Goal: Task Accomplishment & Management: Complete application form

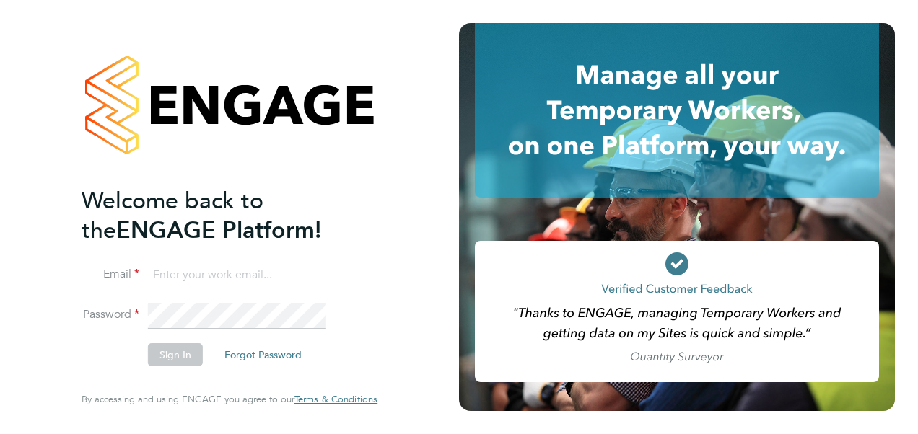
click at [237, 274] on input at bounding box center [237, 276] width 178 height 26
type input "megan.hall@hays.com"
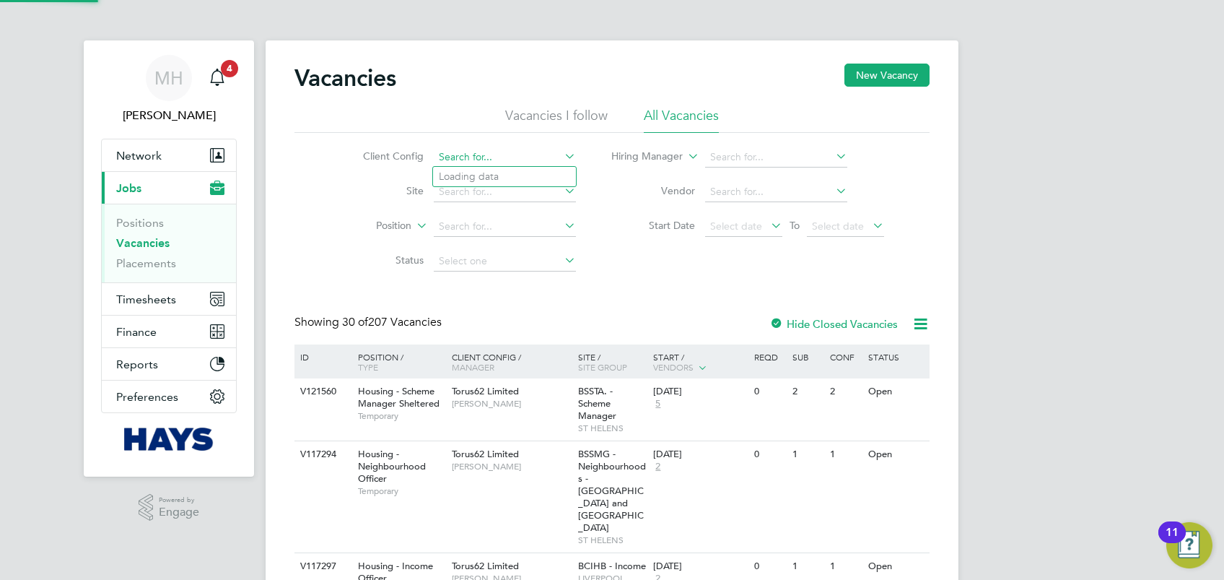
click at [486, 151] on input at bounding box center [505, 157] width 142 height 20
type input "Torus62 Limited"
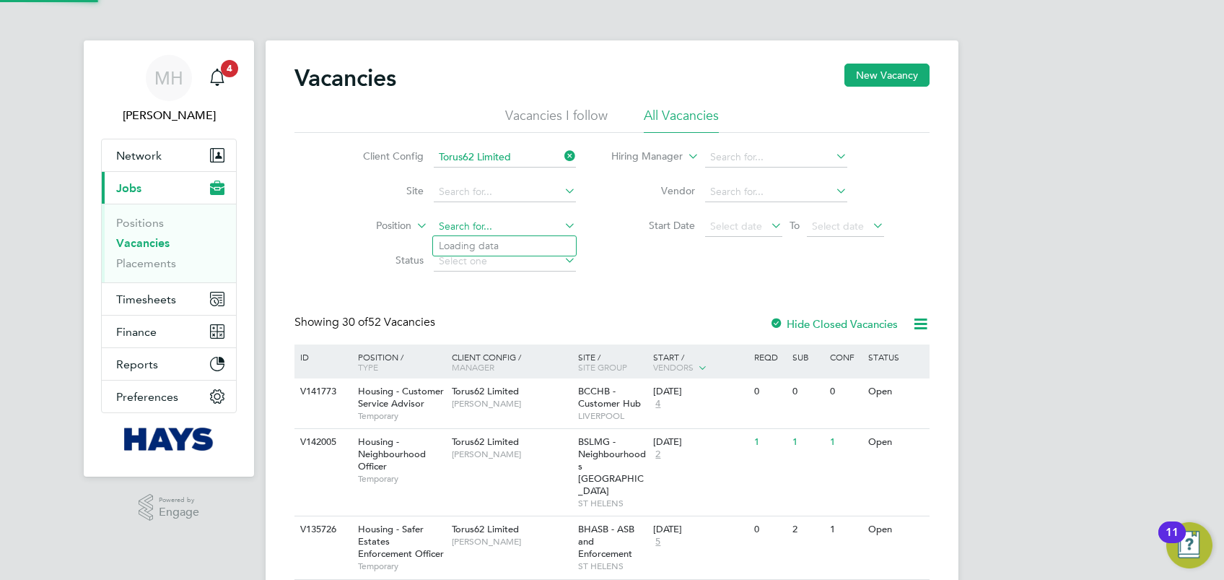
click at [486, 225] on input at bounding box center [505, 227] width 142 height 20
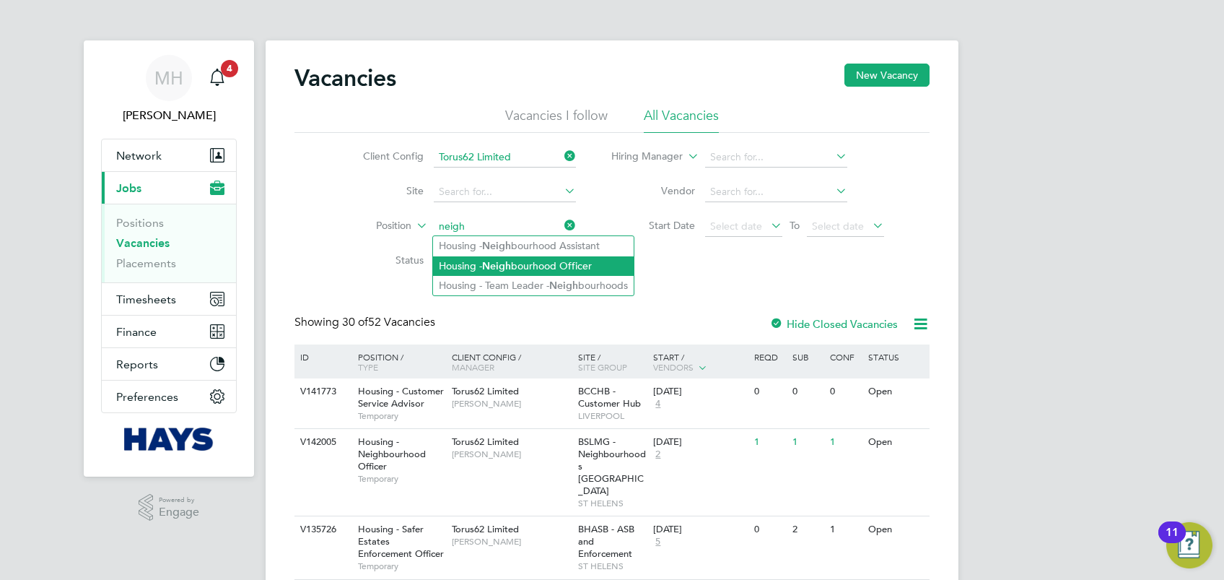
type input "Housing - Neighbourhood Officer"
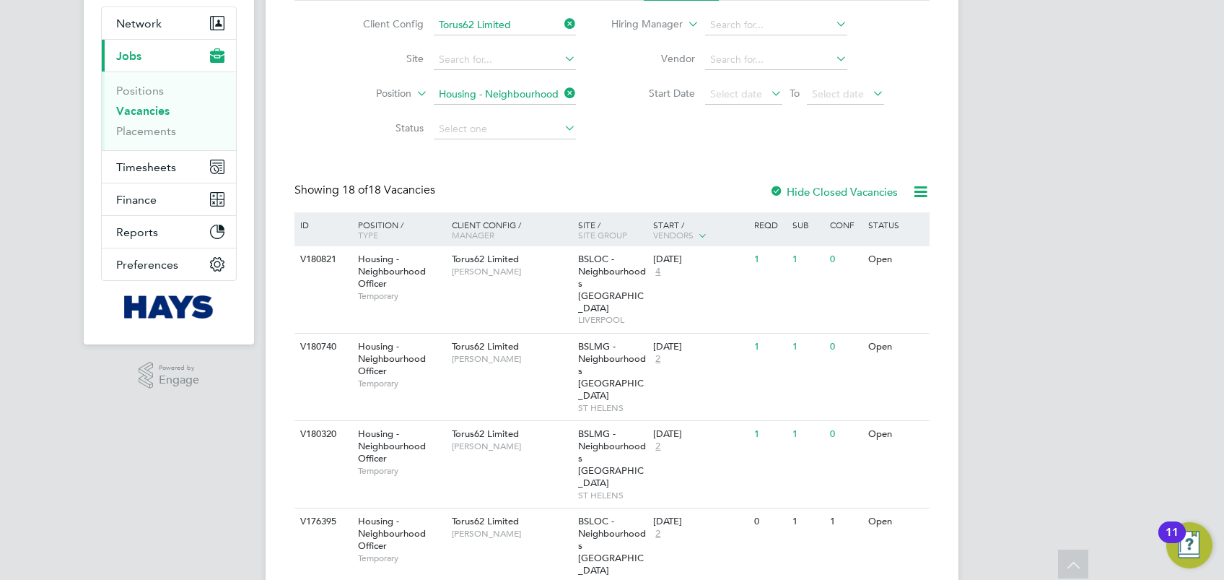
scroll to position [136, 0]
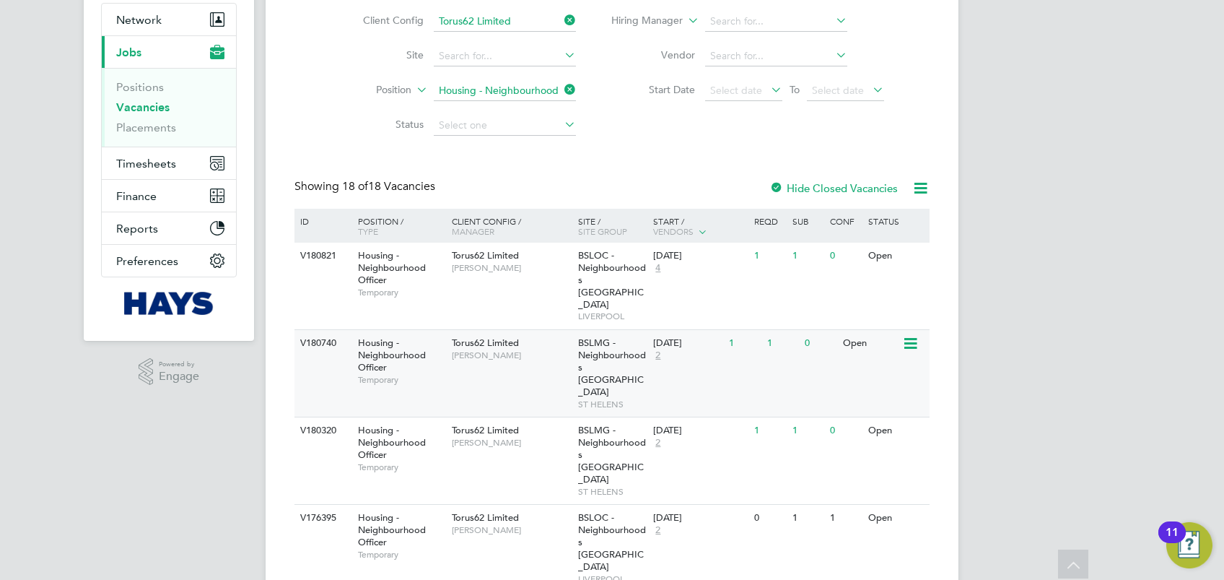
click at [488, 362] on div "V180740 Housing - Neighbourhood Officer Temporary Torus62 Limited Jane Lauchlan…" at bounding box center [611, 372] width 635 height 87
click at [538, 290] on div "V180821 Housing - Neighbourhood Officer Temporary Torus62 Limited Natalie Gillb…" at bounding box center [611, 286] width 635 height 87
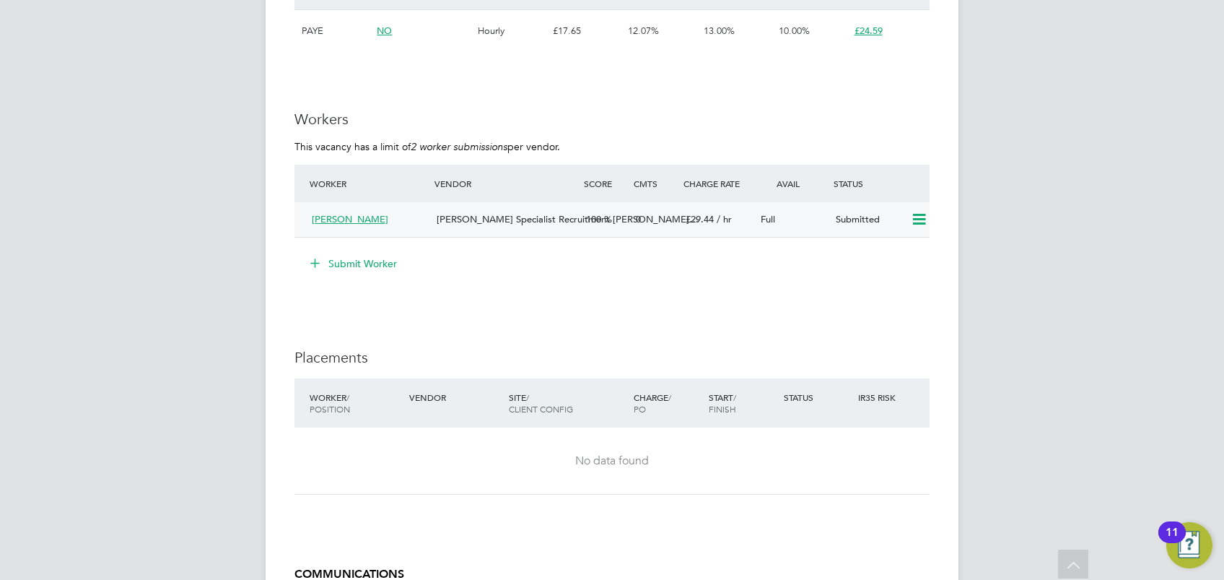
click at [862, 223] on div "Submitted" at bounding box center [867, 220] width 75 height 24
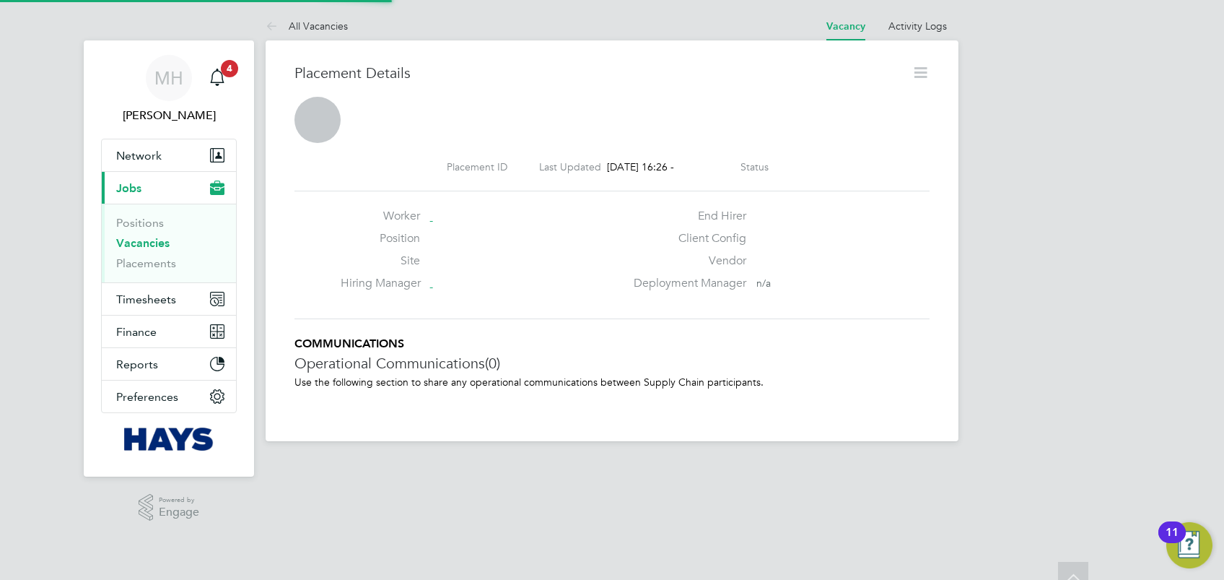
scroll to position [6, 6]
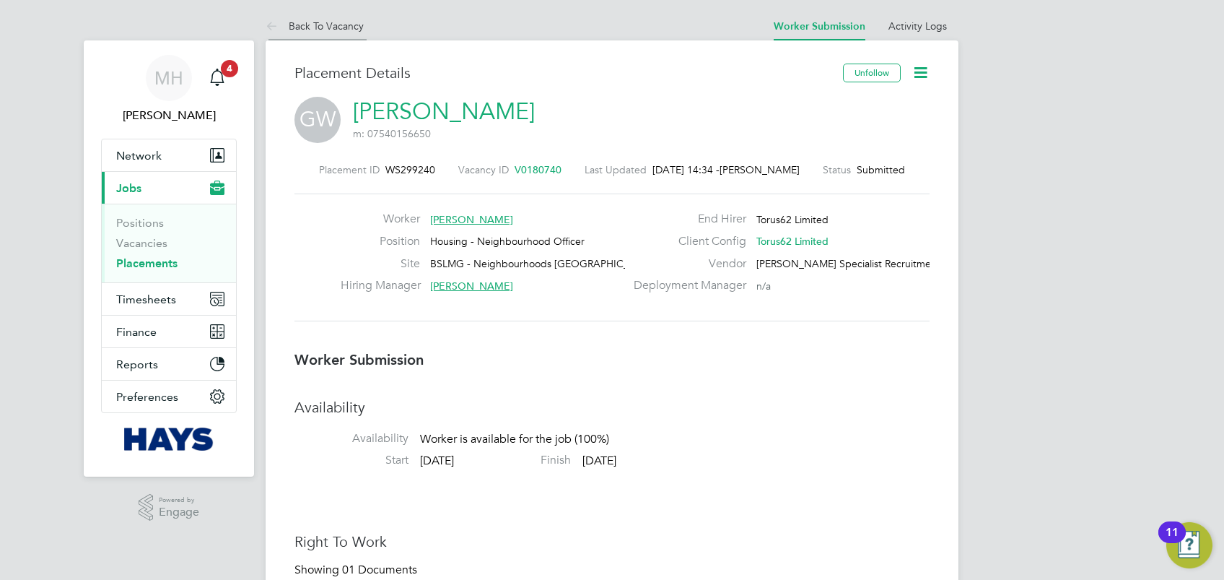
click at [310, 23] on link "Back To Vacancy" at bounding box center [315, 25] width 98 height 13
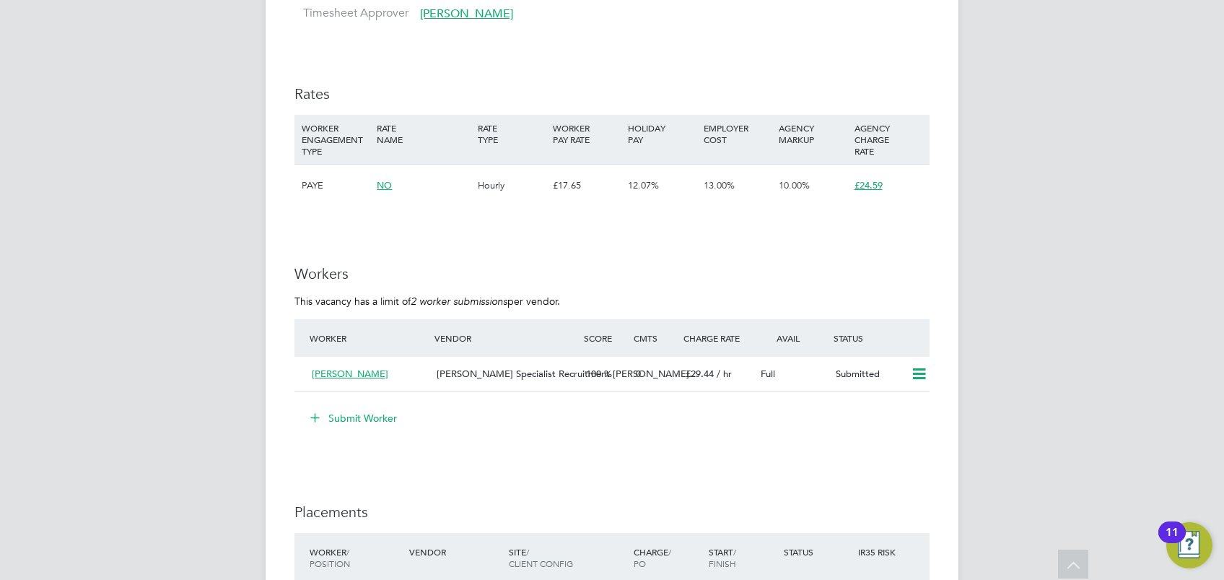
click at [357, 427] on button "Submit Worker" at bounding box center [354, 417] width 108 height 23
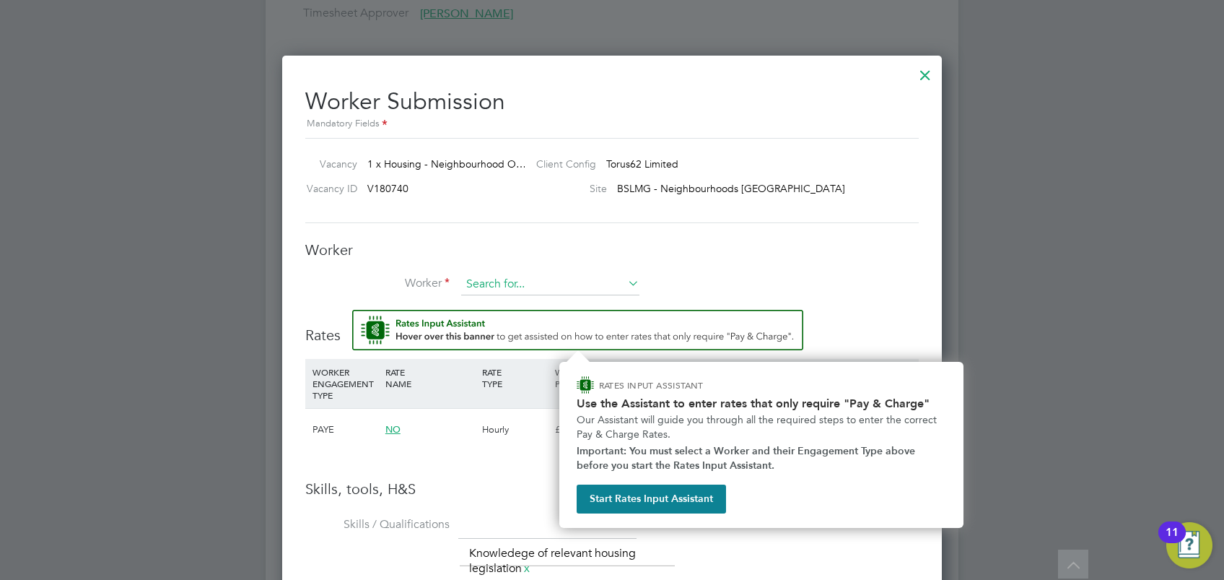
click at [560, 289] on input at bounding box center [550, 285] width 178 height 22
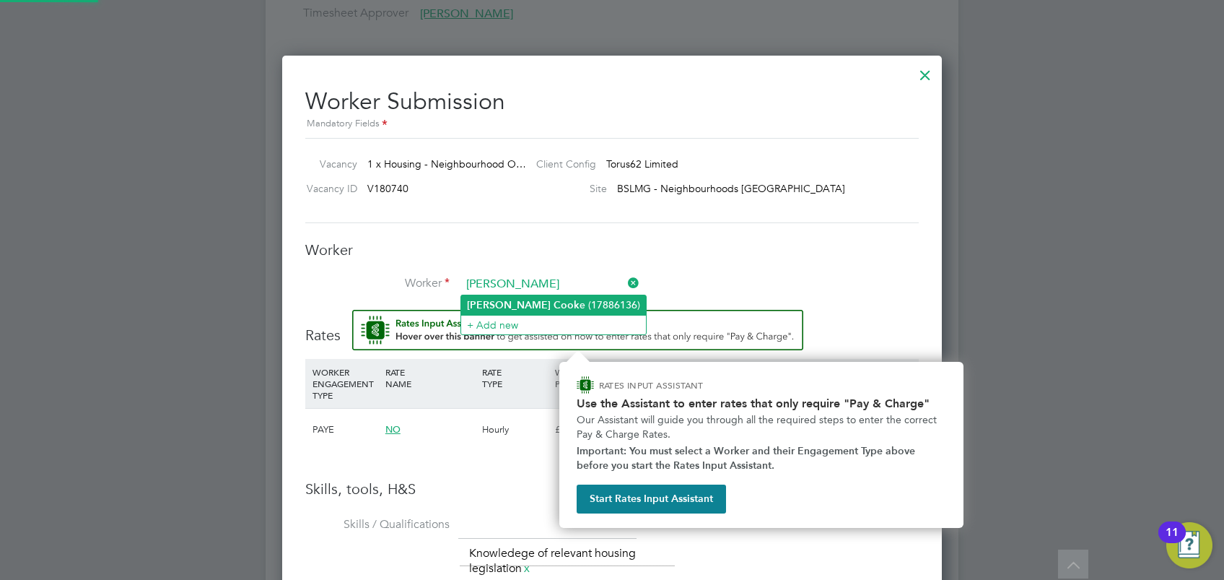
click at [550, 296] on li "[PERSON_NAME] e (17886136)" at bounding box center [553, 304] width 185 height 19
type input "[PERSON_NAME] (17886136)"
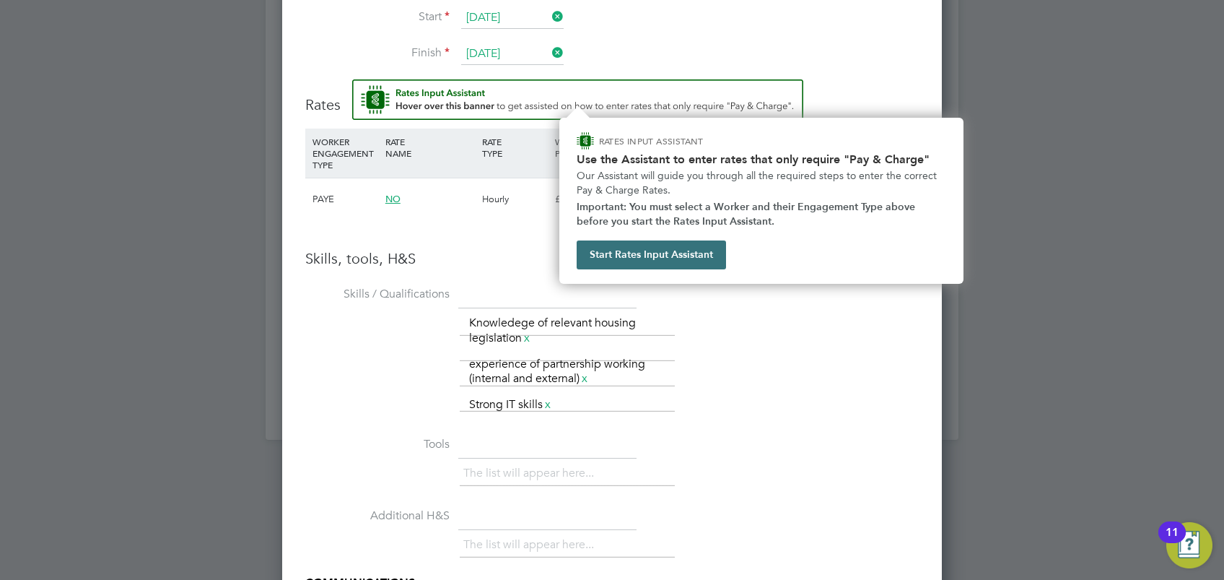
click at [688, 260] on button "Start Rates Input Assistant" at bounding box center [651, 254] width 149 height 29
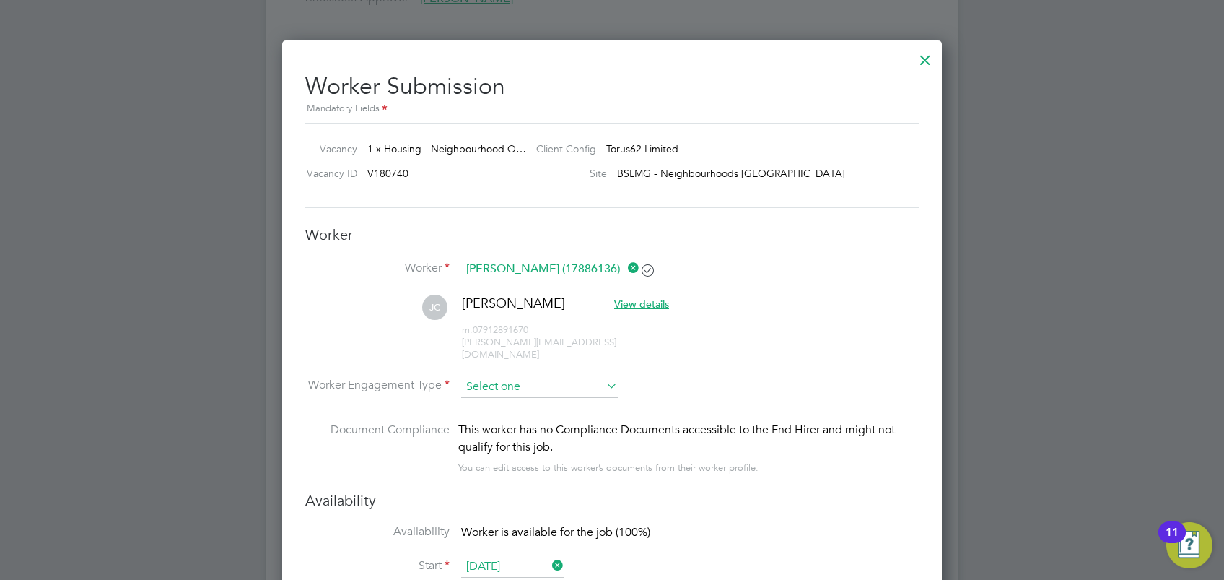
click at [563, 376] on input at bounding box center [539, 387] width 157 height 22
click at [518, 413] on li "PAYE" at bounding box center [539, 412] width 157 height 19
type input "PAYE"
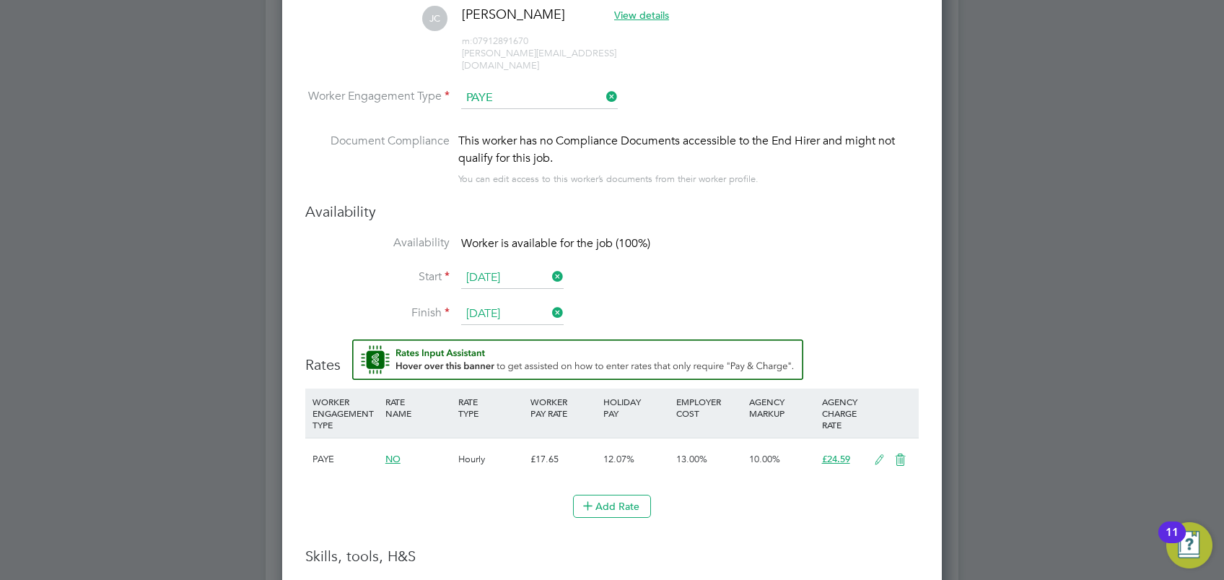
click at [873, 454] on icon at bounding box center [879, 460] width 18 height 12
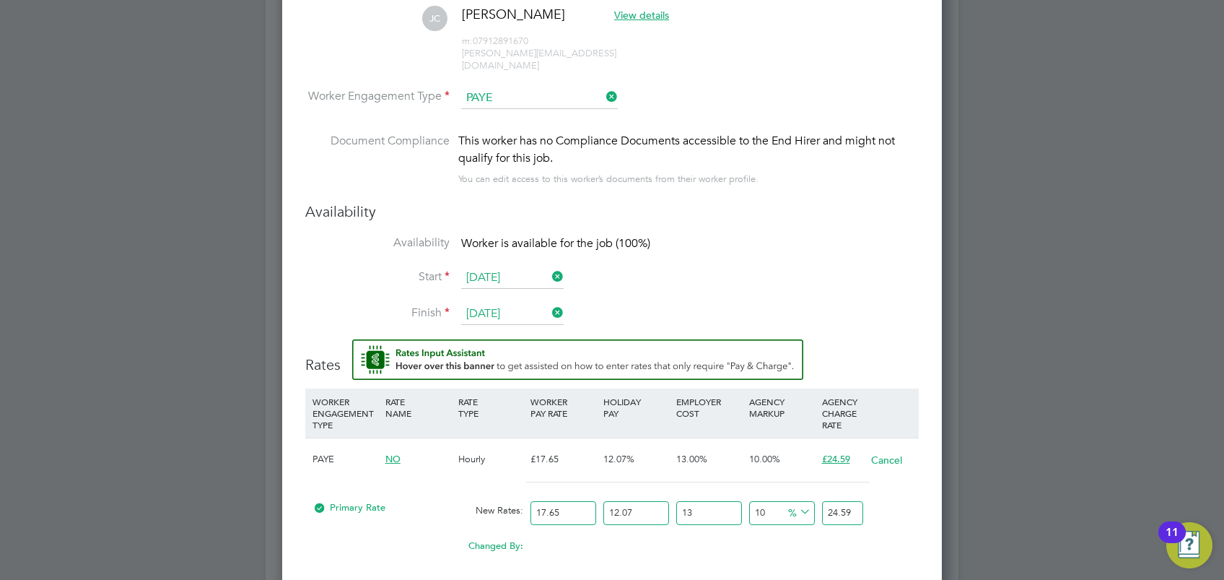
click at [563, 501] on input "17.65" at bounding box center [563, 513] width 66 height 24
type input "17.6"
type input "24.51732976"
type input "17"
type input "23.6815117"
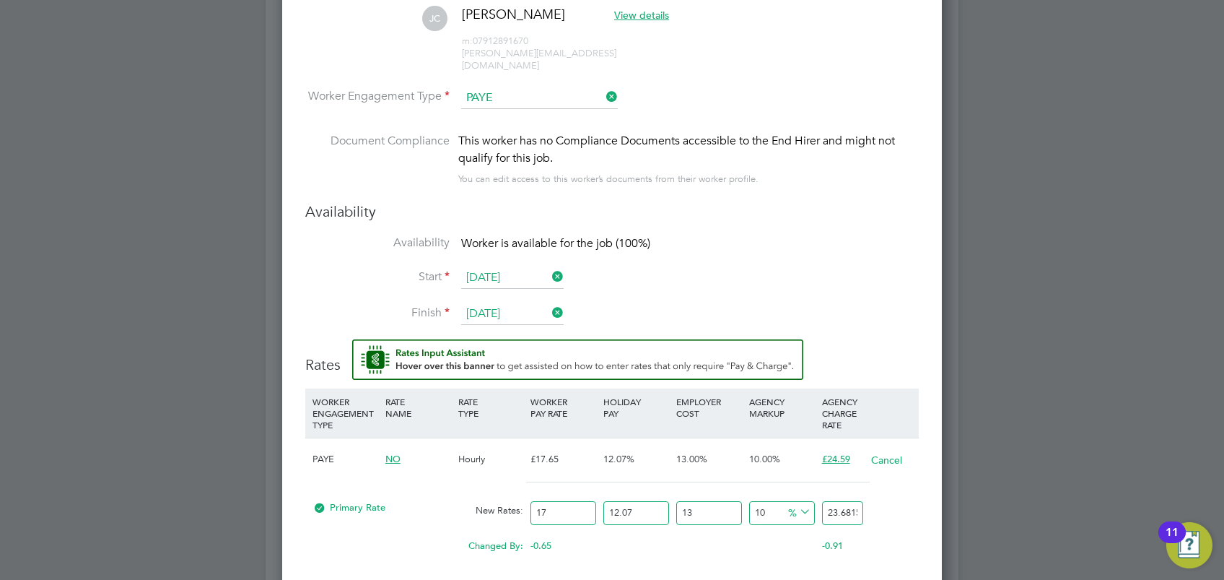
type input "1"
type input "1.3930301"
type input "18"
type input "25.0745418"
type input "18.1"
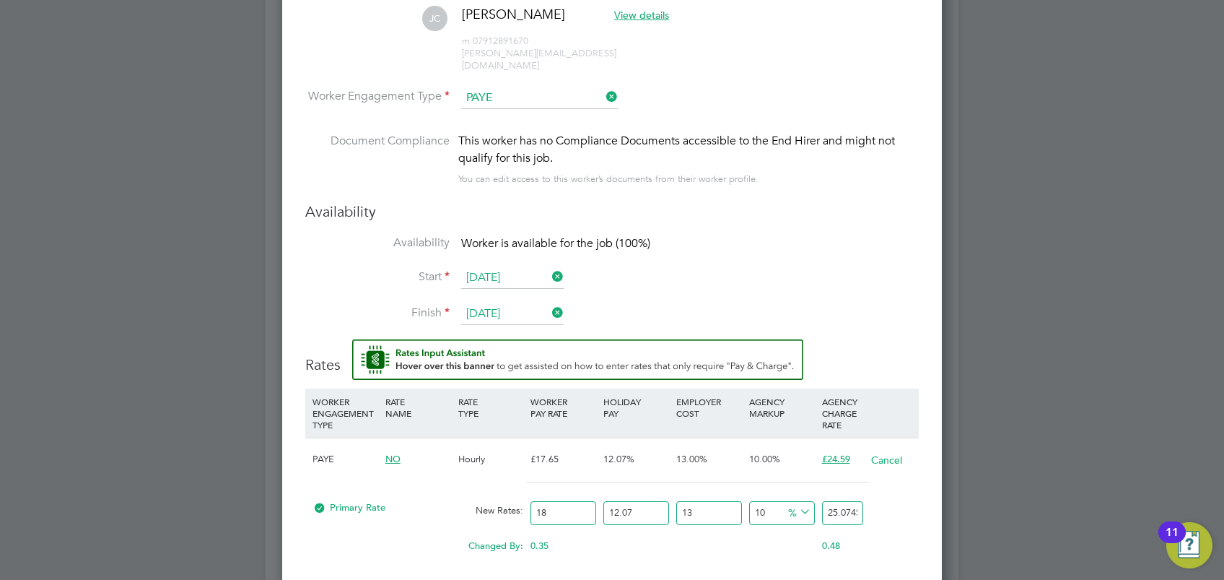
type input "25.21384481"
type input "18.10"
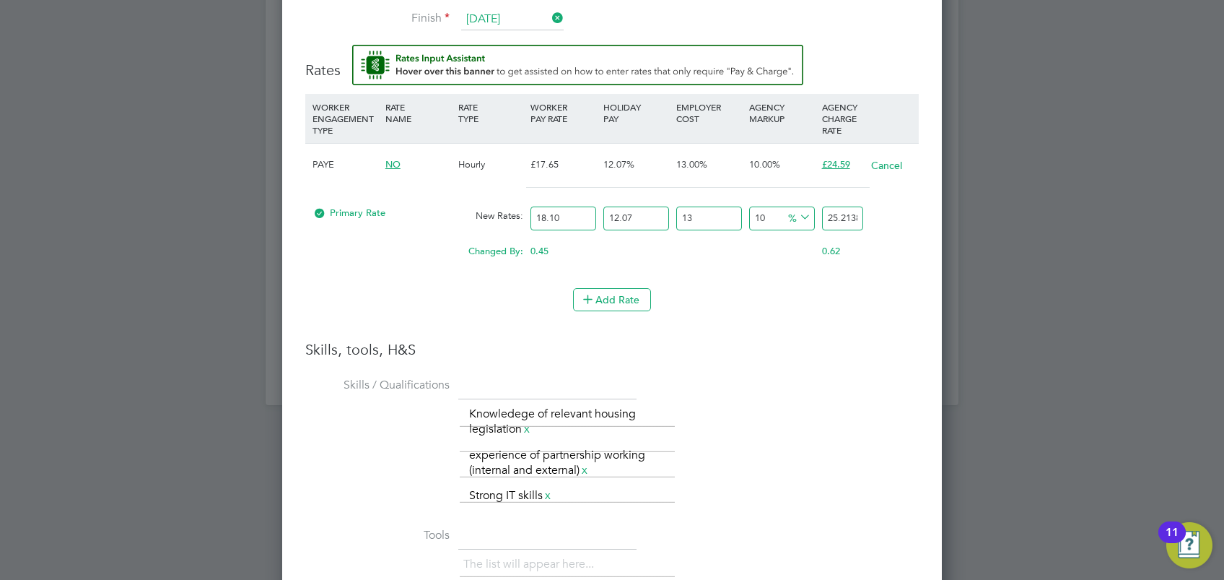
type input "2"
type input "22.75939974"
type input "22"
type input "27.22202714"
type input "22"
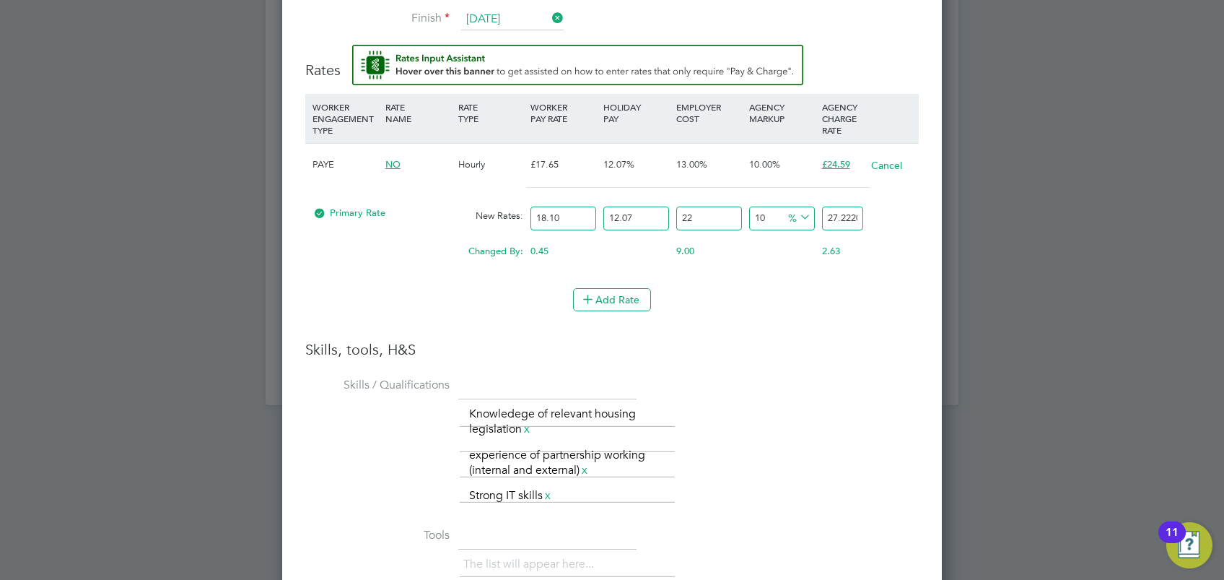
type input "1"
type input "24.994770374"
type input "18"
type input "29.201810932"
type input "1"
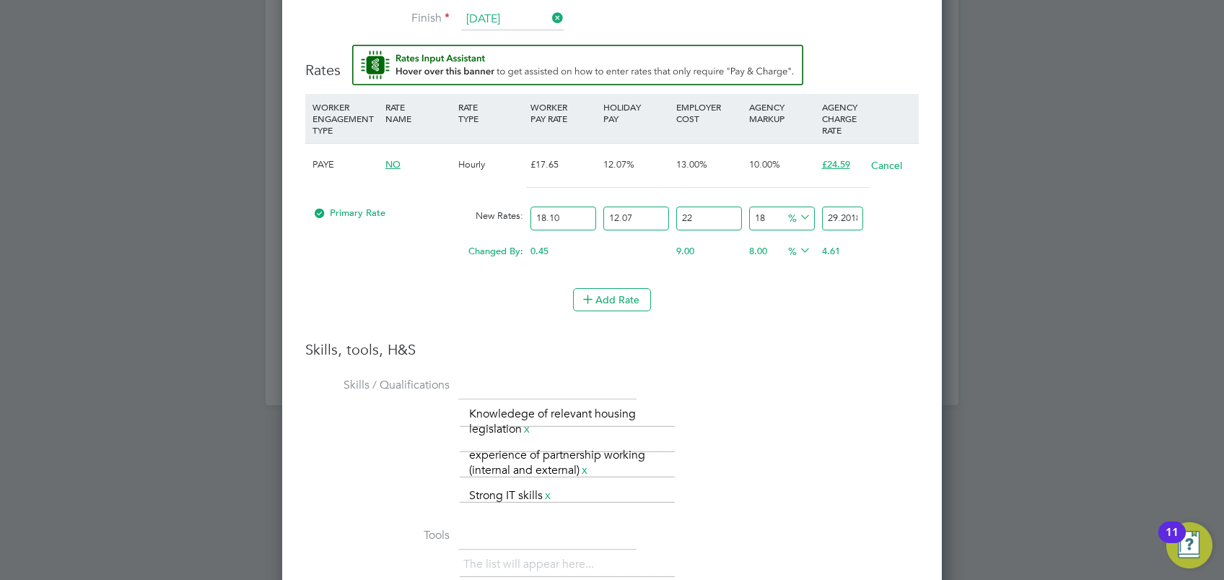
type input "24.994770374"
type input "19"
type input "29.449283906"
type input "19"
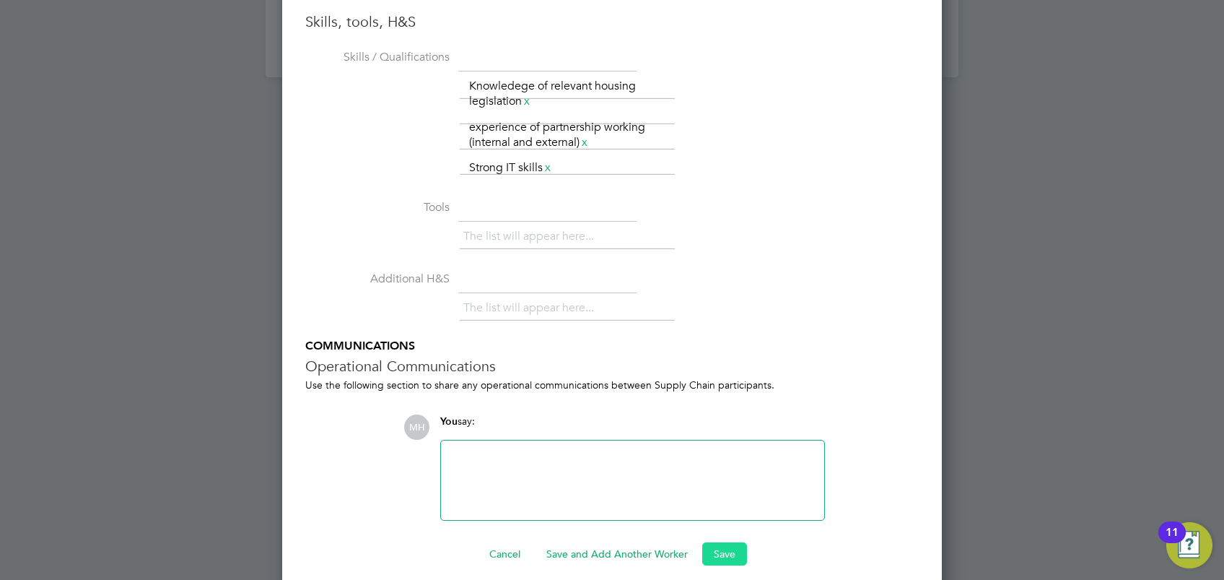
click at [728, 542] on button "Save" at bounding box center [724, 553] width 45 height 23
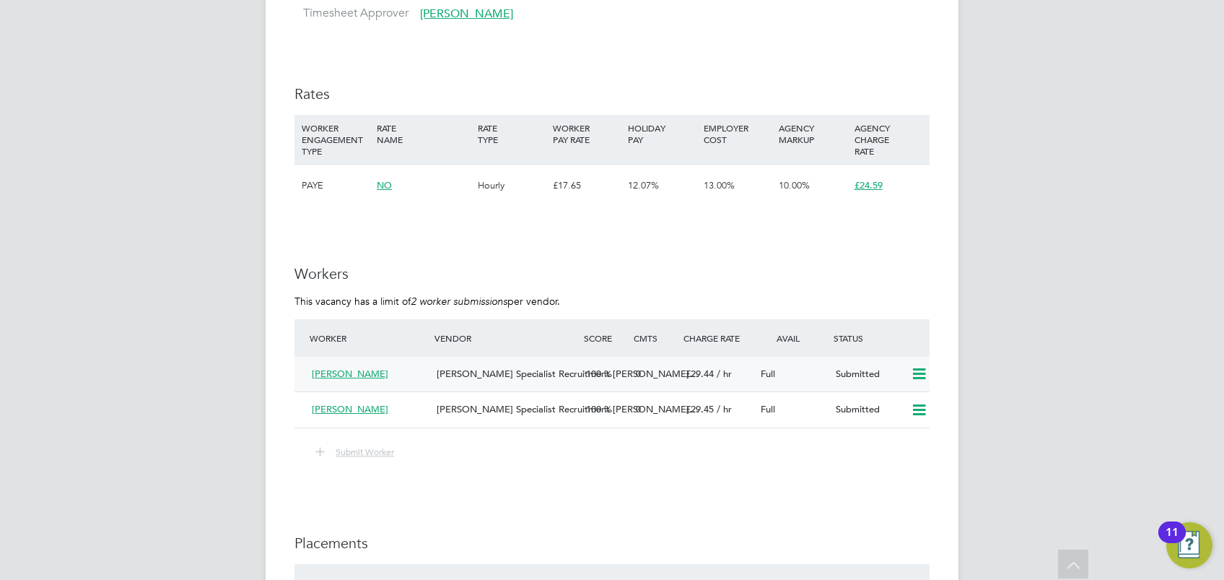
click at [923, 373] on icon at bounding box center [919, 374] width 18 height 12
click at [901, 403] on li "Remove" at bounding box center [898, 406] width 56 height 20
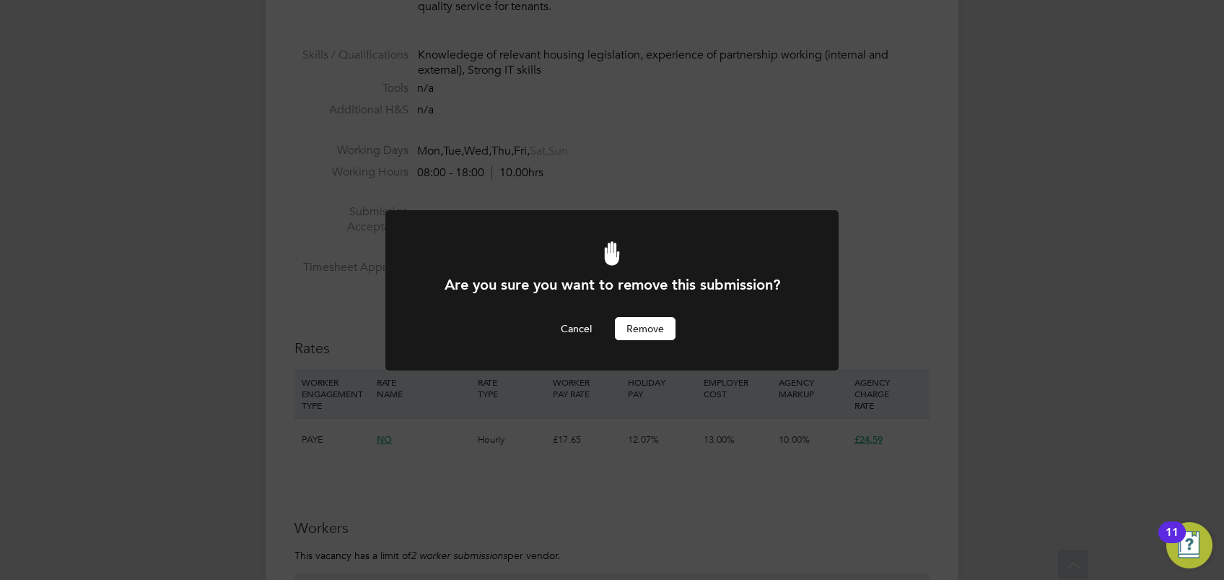
click at [663, 335] on button "Remove" at bounding box center [645, 328] width 61 height 23
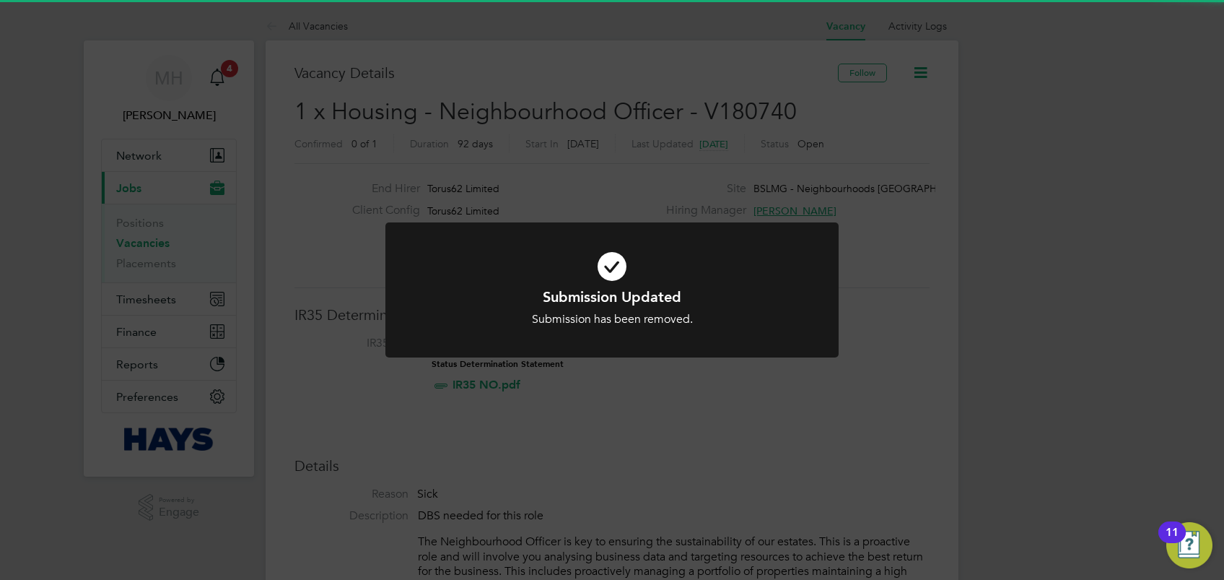
click at [865, 317] on div "Submission Updated Submission has been removed. Cancel Okay" at bounding box center [612, 290] width 1224 height 580
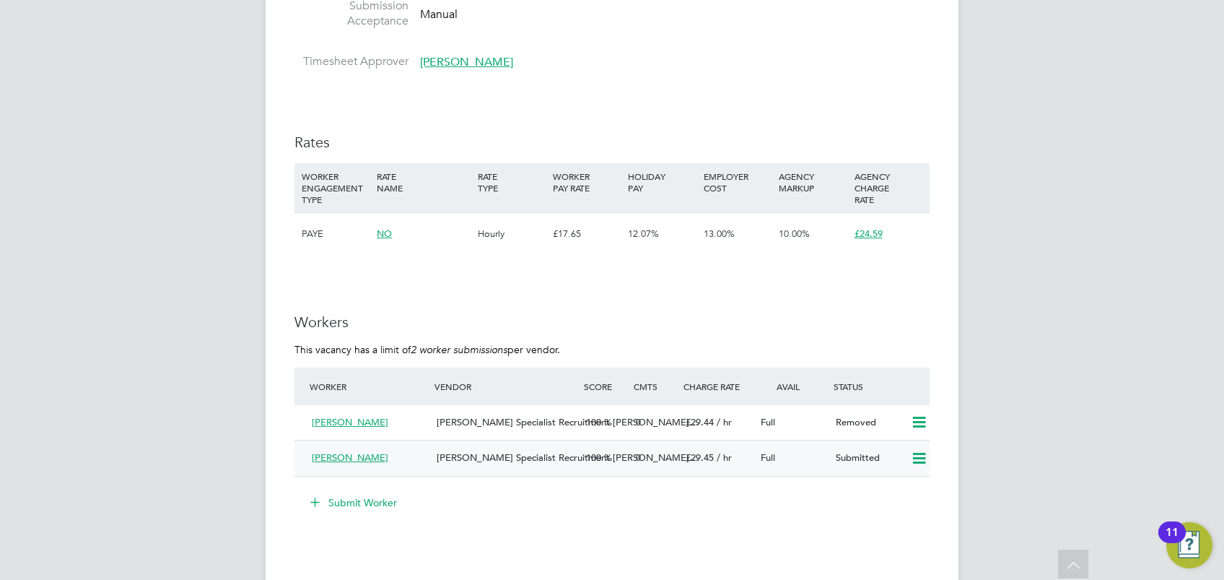
click at [807, 463] on div "Full" at bounding box center [792, 458] width 75 height 24
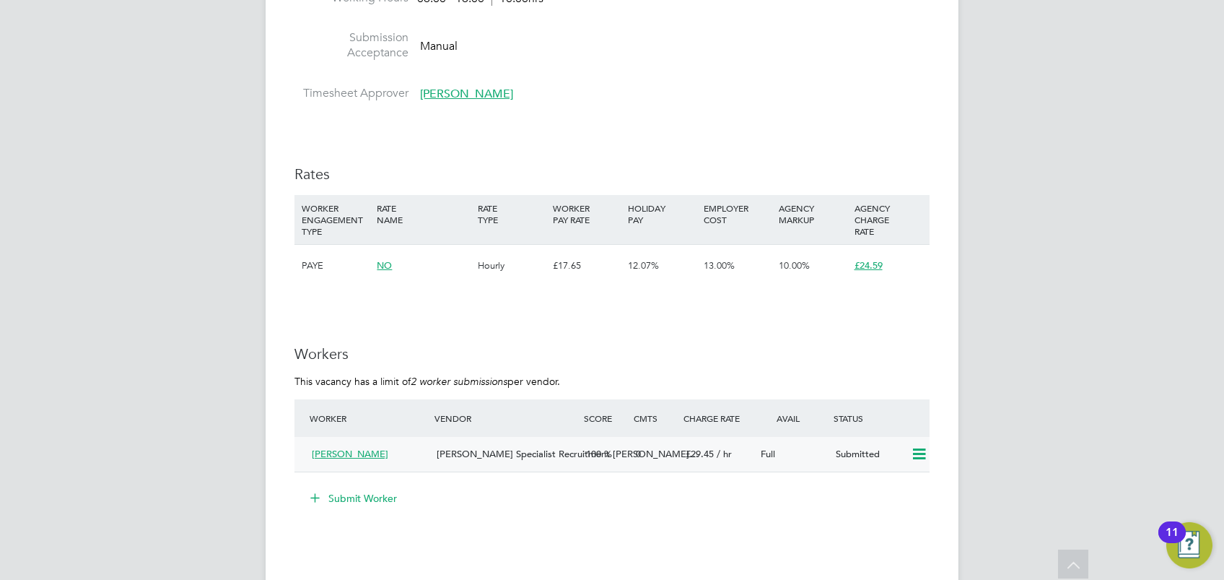
click at [807, 456] on div "Full" at bounding box center [792, 454] width 75 height 24
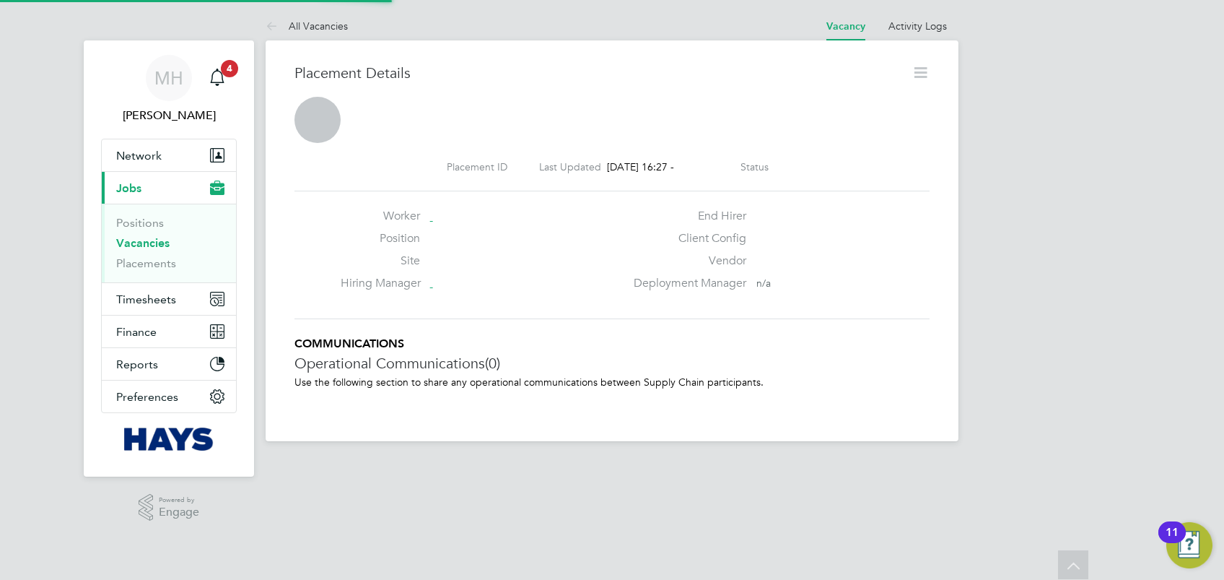
scroll to position [6, 6]
